Goal: Information Seeking & Learning: Learn about a topic

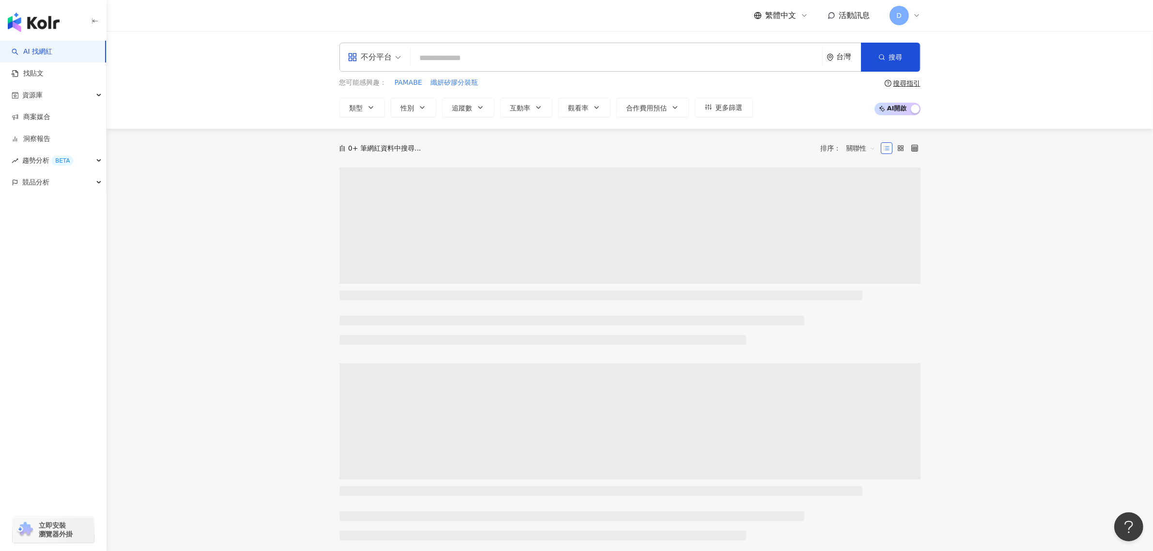
click at [493, 61] on input "search" at bounding box center [617, 58] width 404 height 18
paste input "**********"
type input "**********"
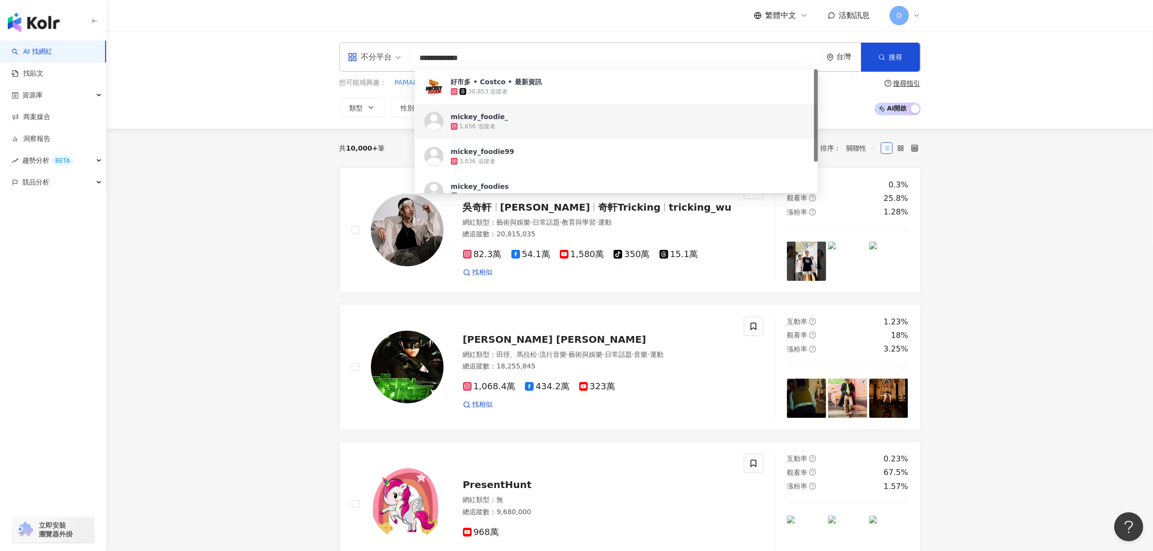
click at [519, 80] on div "好市多 • Costco • 最新資訊" at bounding box center [496, 82] width 91 height 10
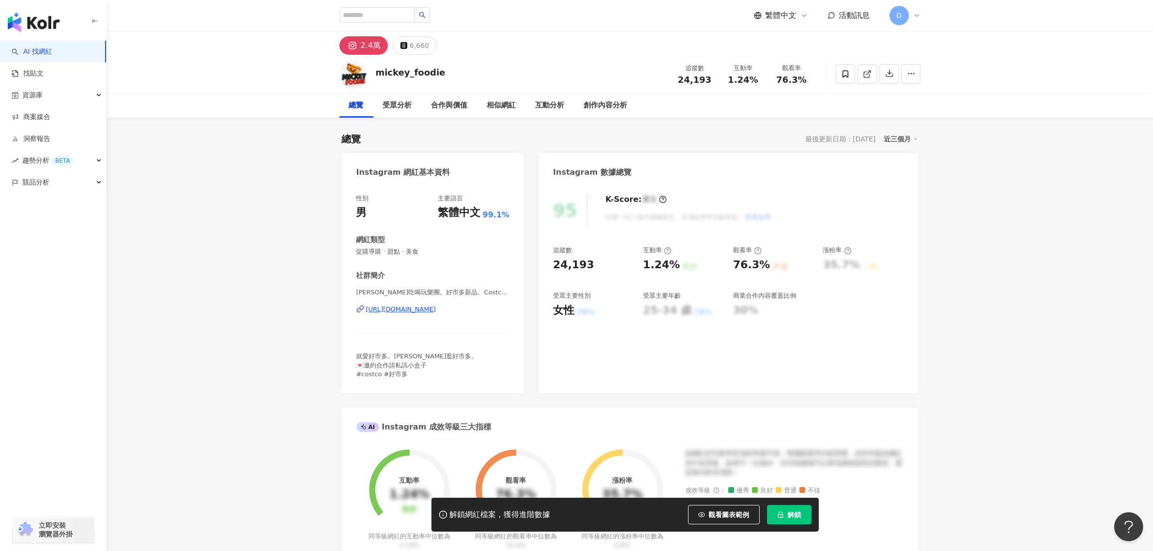
scroll to position [303, 0]
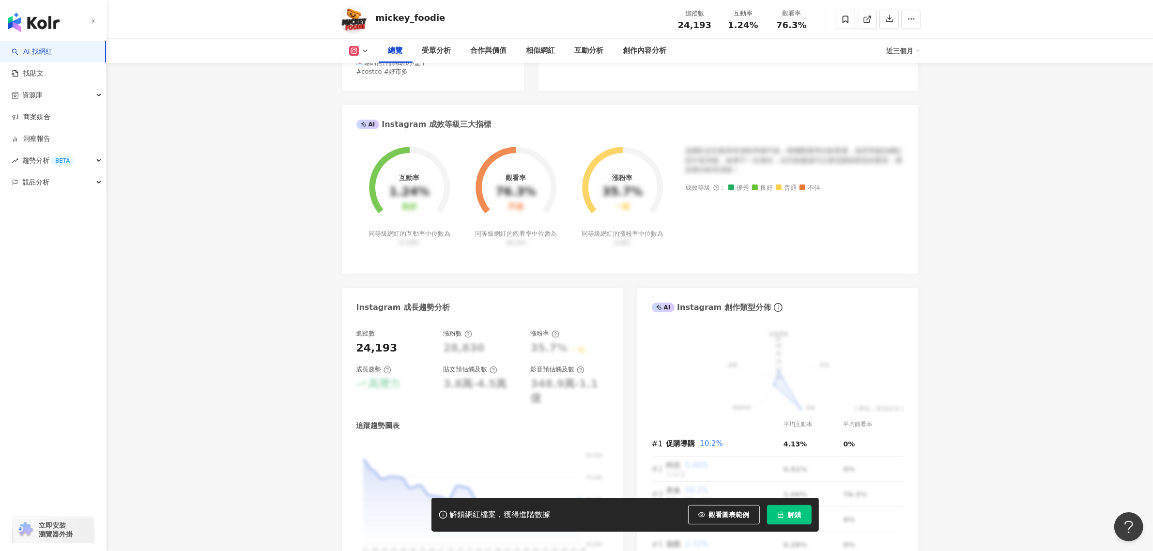
drag, startPoint x: 732, startPoint y: 32, endPoint x: 737, endPoint y: 28, distance: 6.5
click at [734, 31] on div "追蹤數 24,193 互動率 1.24% 觀看率 76.3%" at bounding box center [743, 19] width 145 height 29
click at [738, 27] on span "1.24%" at bounding box center [743, 25] width 30 height 10
drag, startPoint x: 738, startPoint y: 27, endPoint x: 764, endPoint y: 160, distance: 135.8
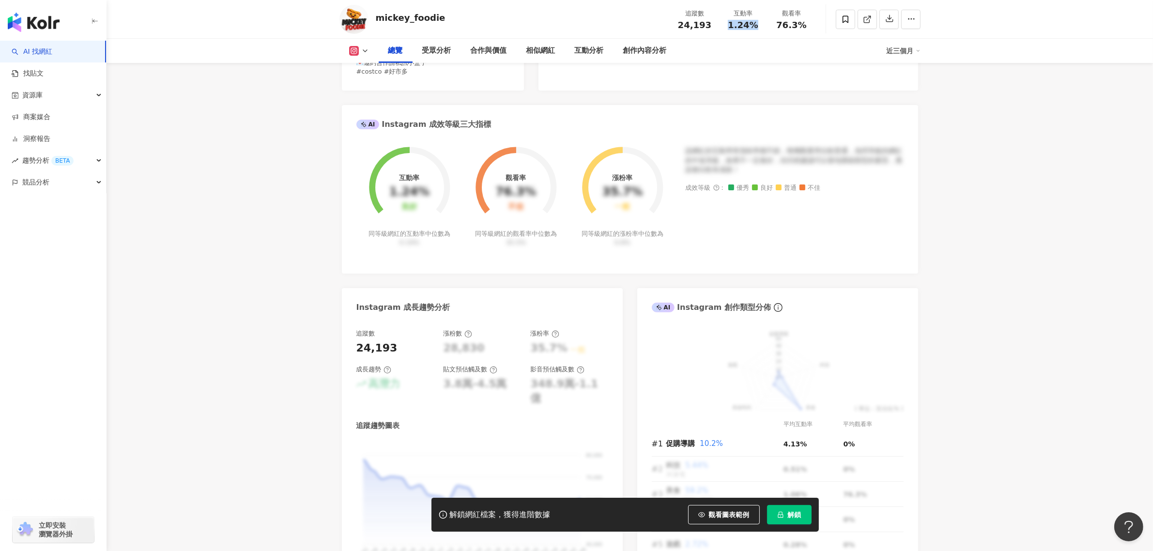
click at [739, 27] on span "1.24%" at bounding box center [743, 25] width 30 height 10
copy span "1.24%"
click at [786, 525] on div "解鎖網紅檔案，獲得進階數據 觀看圖表範例 解鎖" at bounding box center [626, 515] width 388 height 34
click at [795, 514] on span "解鎖" at bounding box center [795, 515] width 14 height 8
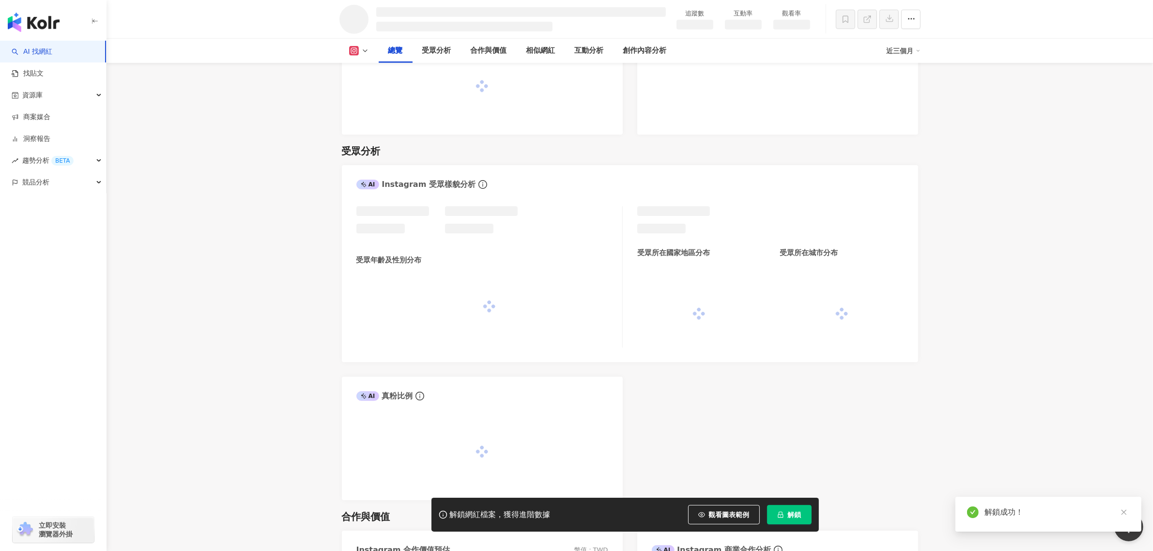
scroll to position [646, 0]
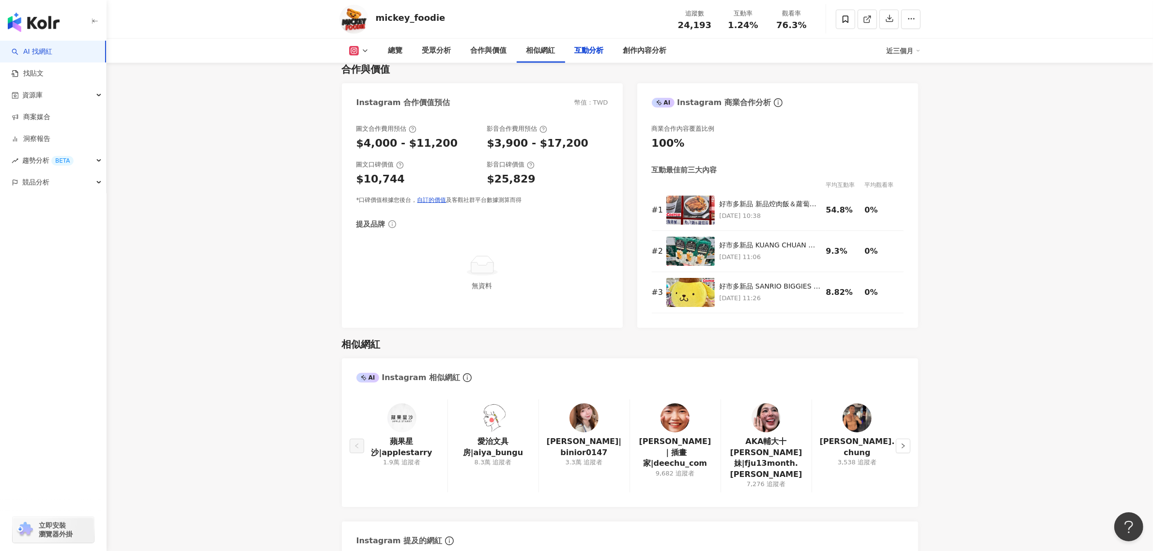
scroll to position [2181, 0]
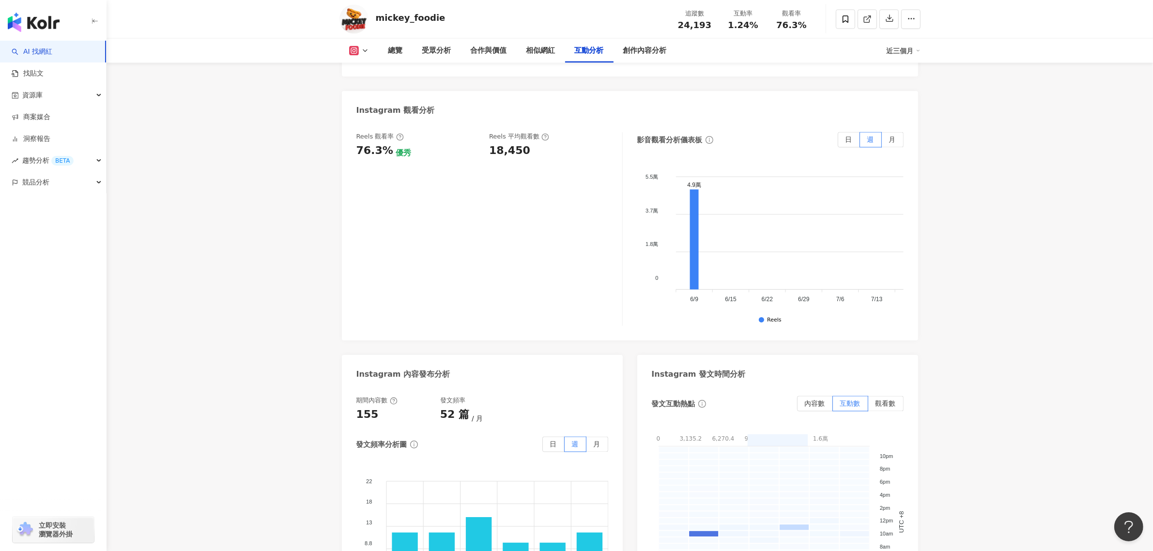
click at [524, 143] on div "18,450" at bounding box center [551, 150] width 124 height 15
click at [514, 143] on div "18,450" at bounding box center [509, 150] width 41 height 15
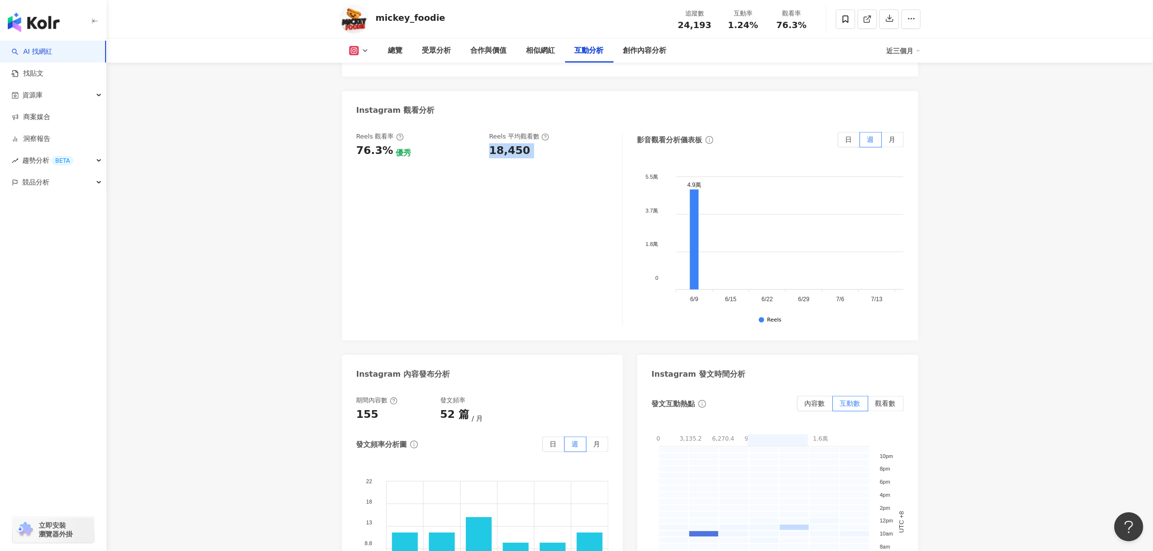
copy div "18,450"
